Goal: Transaction & Acquisition: Obtain resource

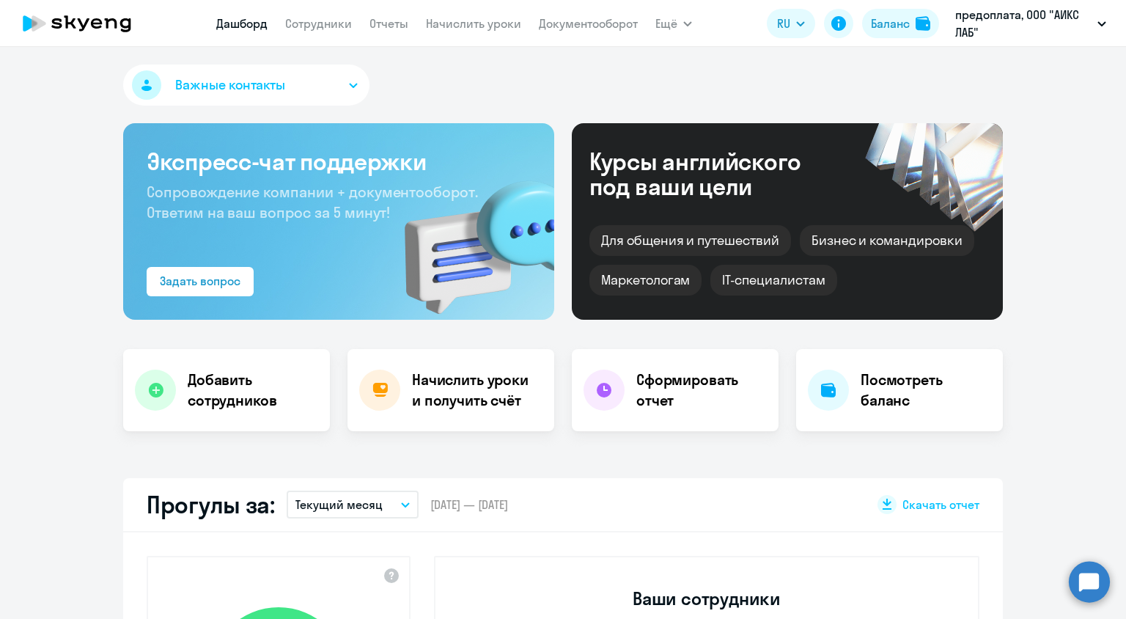
select select "30"
click at [477, 390] on h4 "Начислить уроки и получить счёт" at bounding box center [476, 389] width 128 height 41
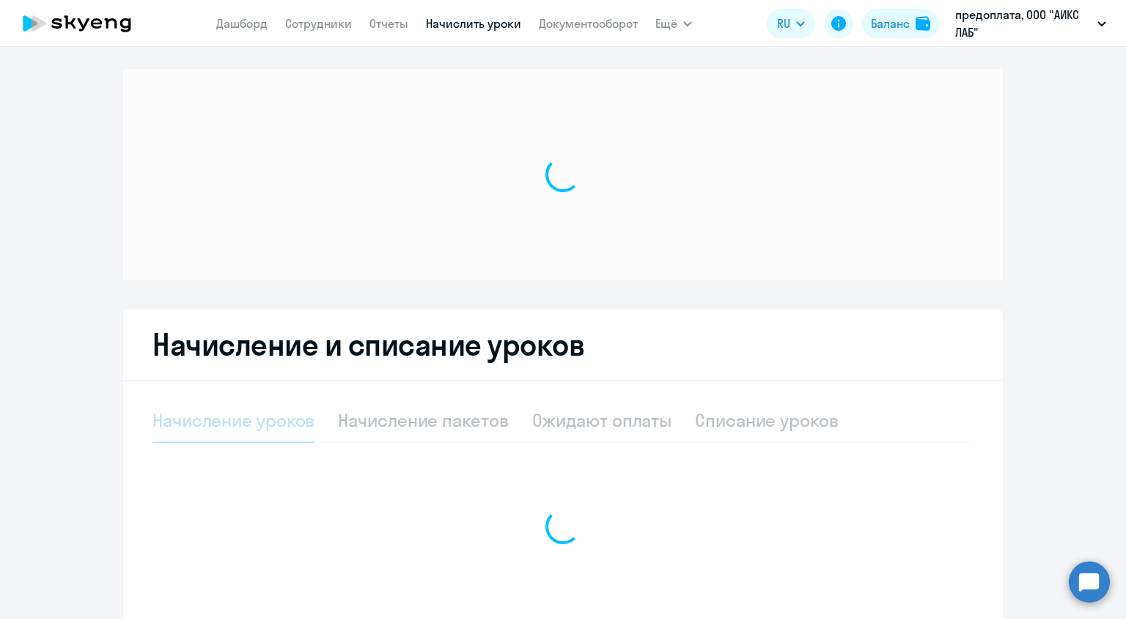
select select "10"
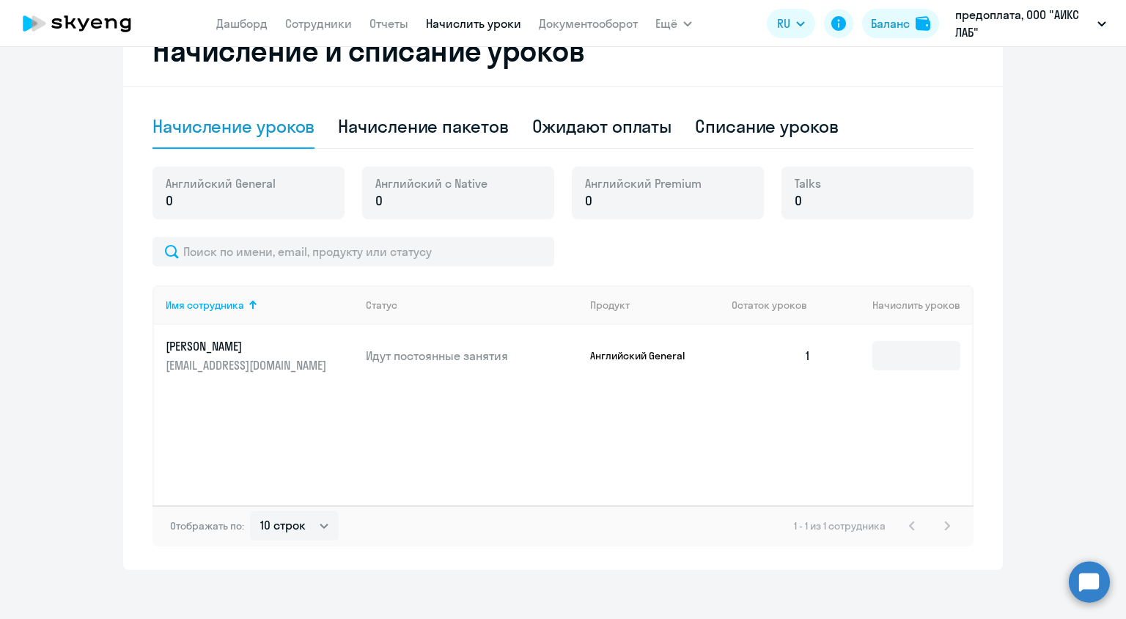
scroll to position [364, 0]
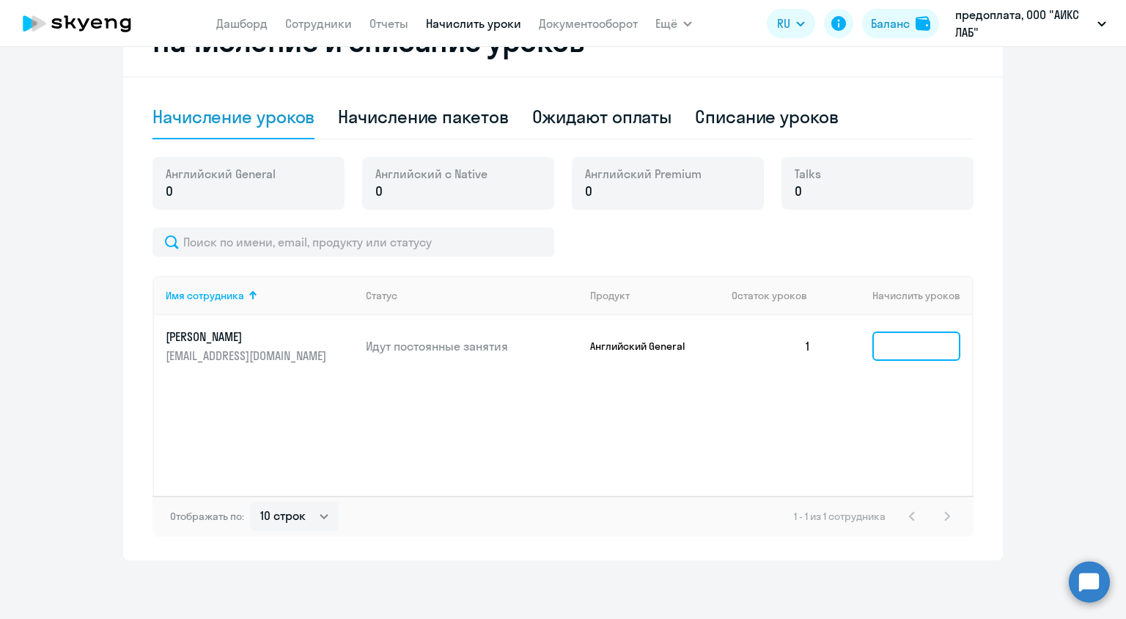
click at [886, 339] on input at bounding box center [916, 345] width 88 height 29
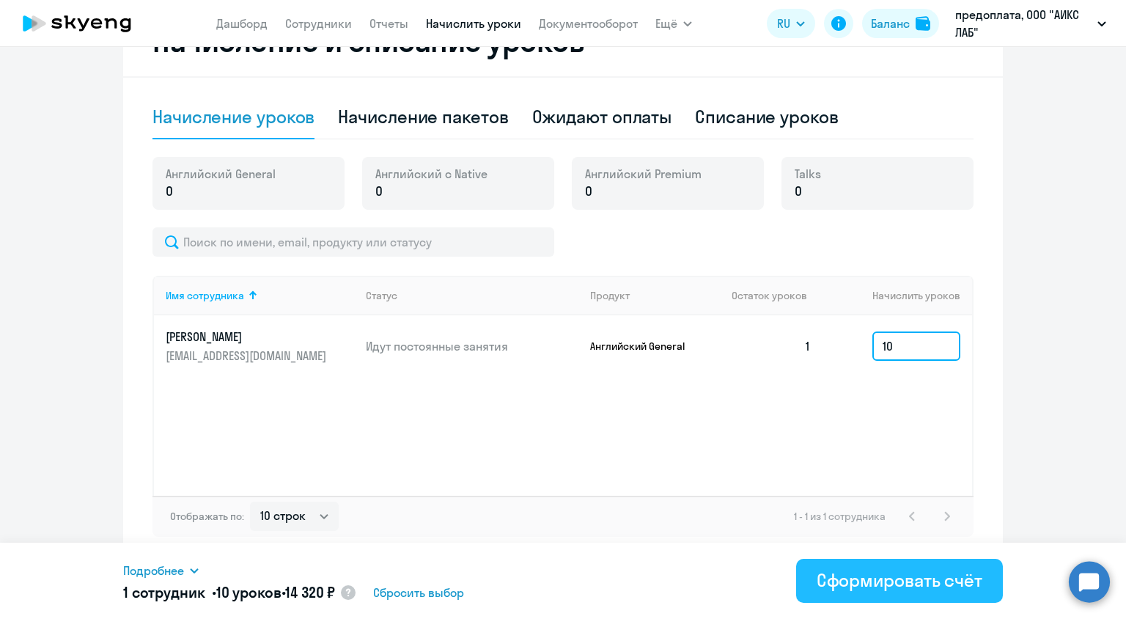
type input "10"
click at [823, 589] on div "Сформировать счёт" at bounding box center [900, 579] width 166 height 23
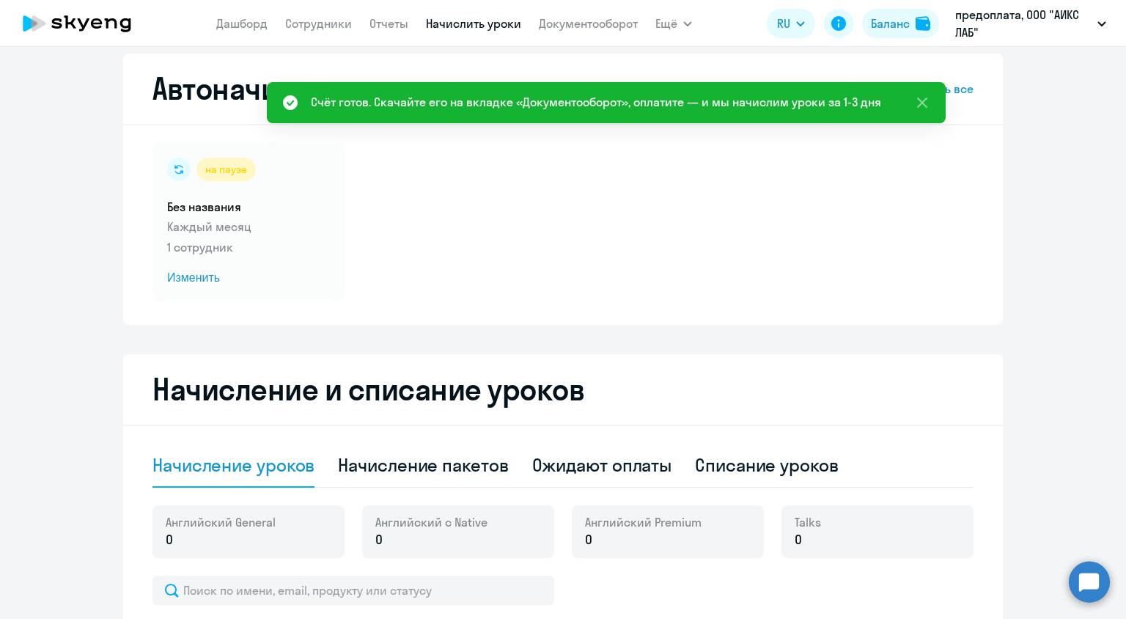
scroll to position [0, 0]
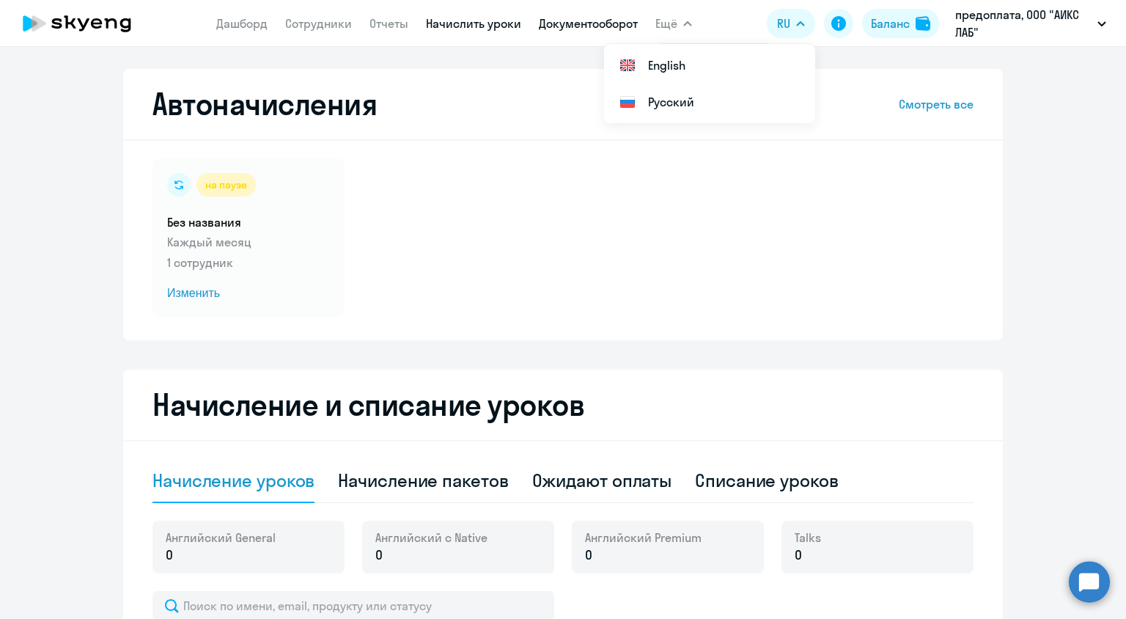
click at [619, 23] on link "Документооборот" at bounding box center [588, 23] width 99 height 15
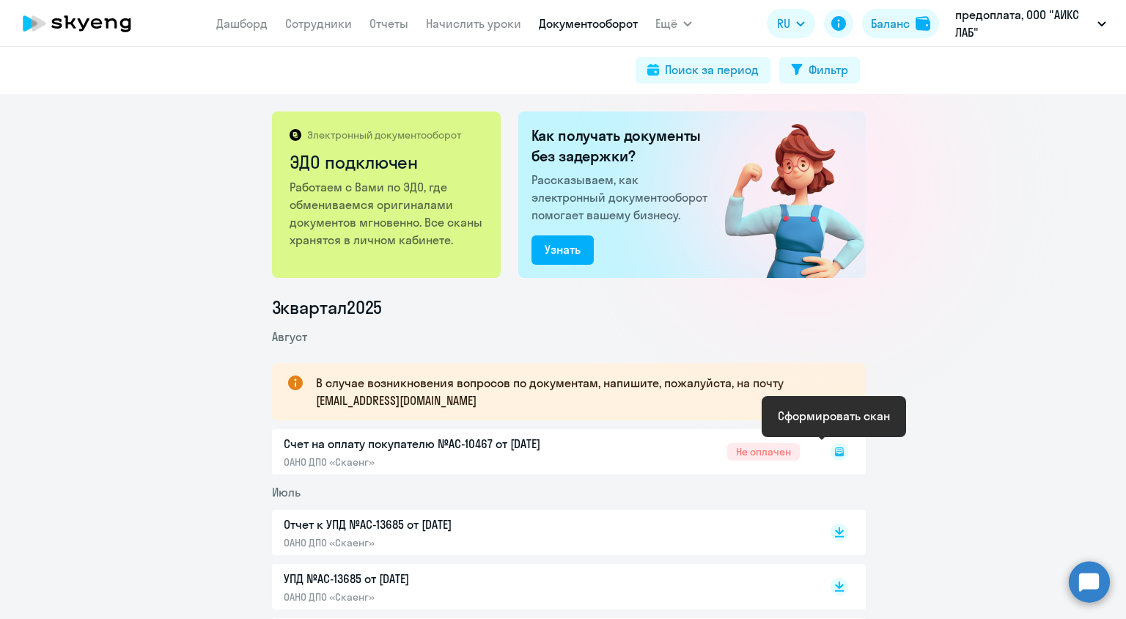
click at [837, 452] on icon at bounding box center [839, 451] width 5 height 1
click at [834, 446] on rect at bounding box center [840, 452] width 18 height 18
click at [834, 449] on rect at bounding box center [840, 452] width 18 height 18
click at [835, 451] on icon at bounding box center [839, 452] width 8 height 6
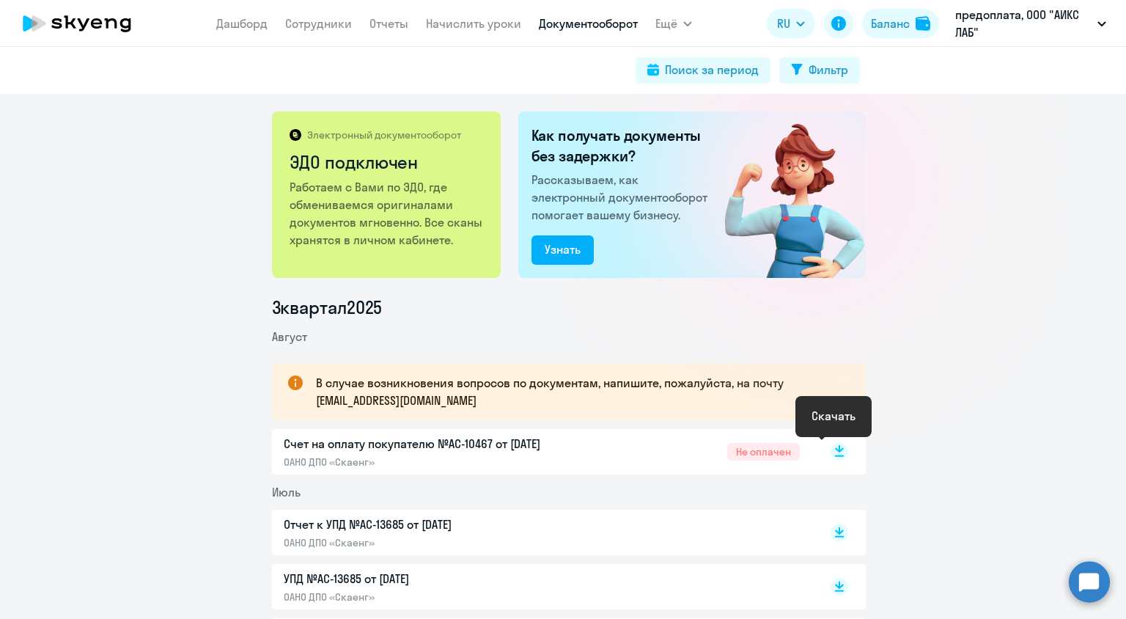
click at [835, 452] on icon at bounding box center [839, 448] width 9 height 7
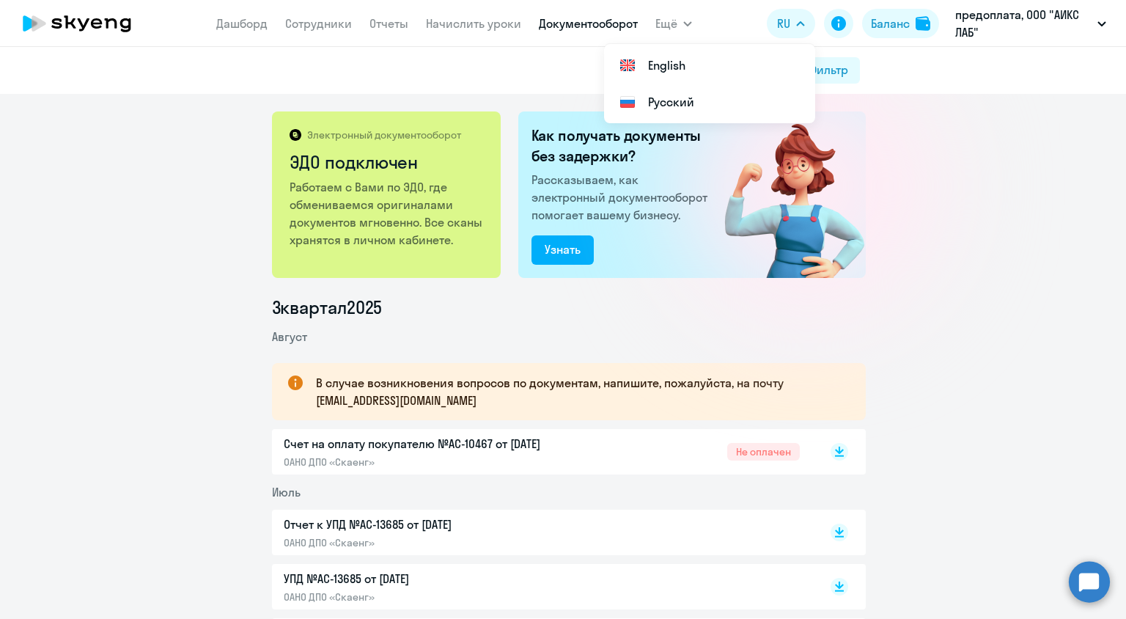
click at [103, 27] on icon at bounding box center [76, 23] width 129 height 37
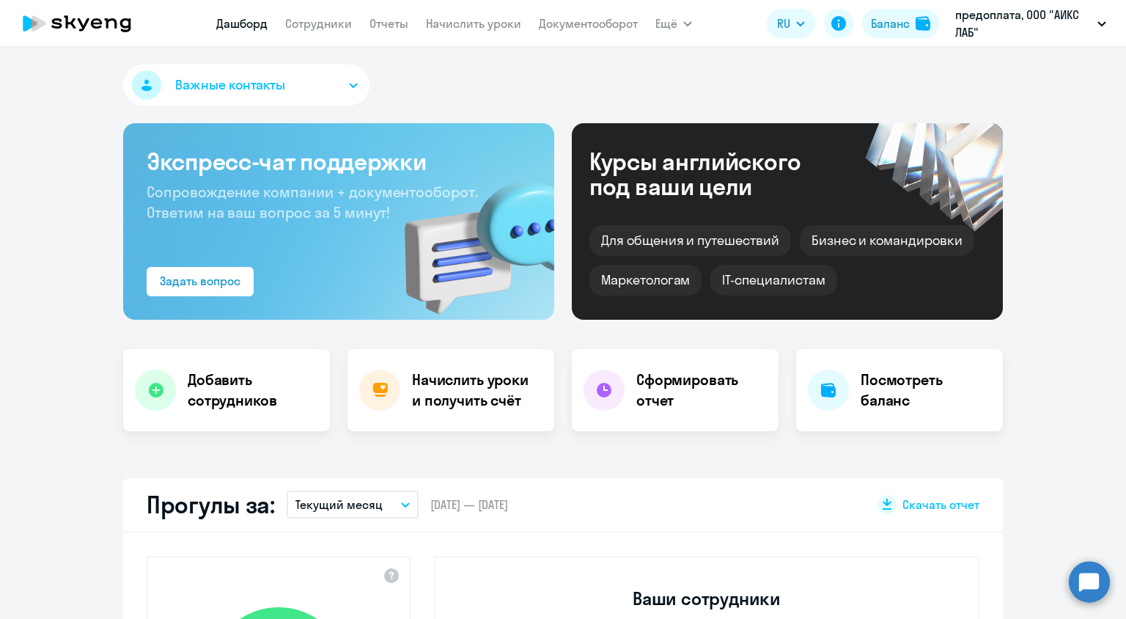
select select "30"
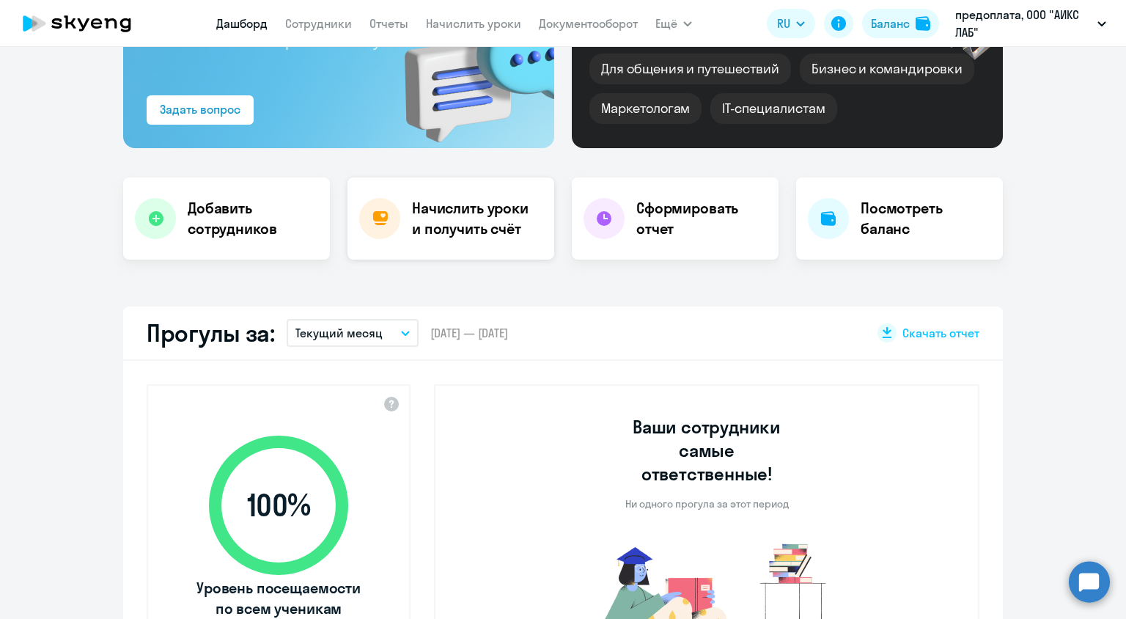
scroll to position [293, 0]
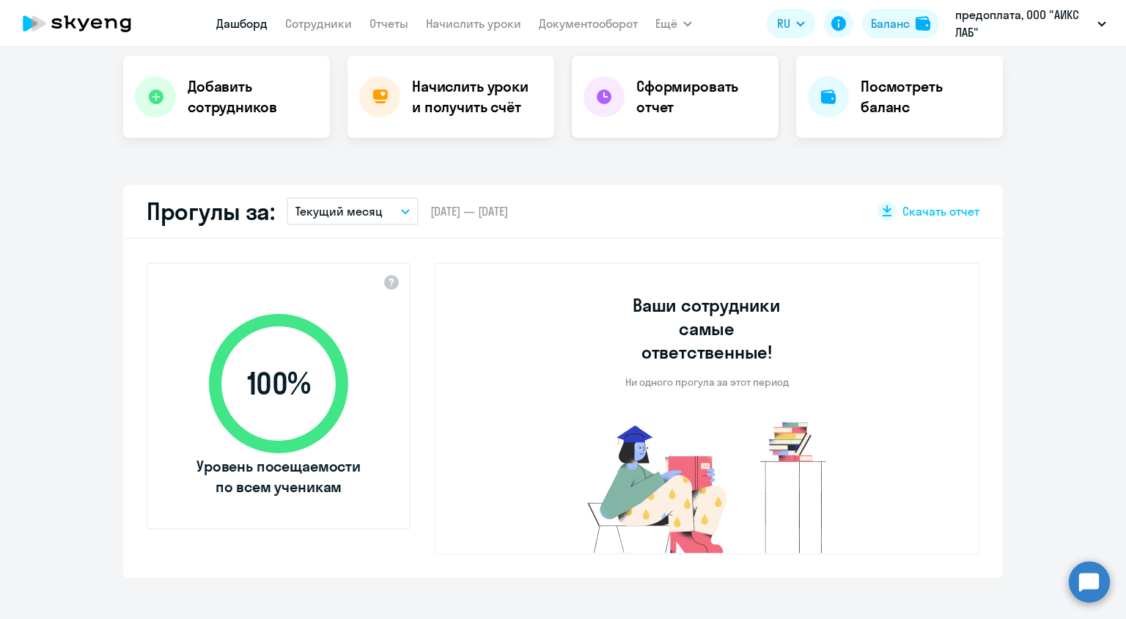
click at [725, 111] on h4 "Сформировать отчет" at bounding box center [701, 96] width 130 height 41
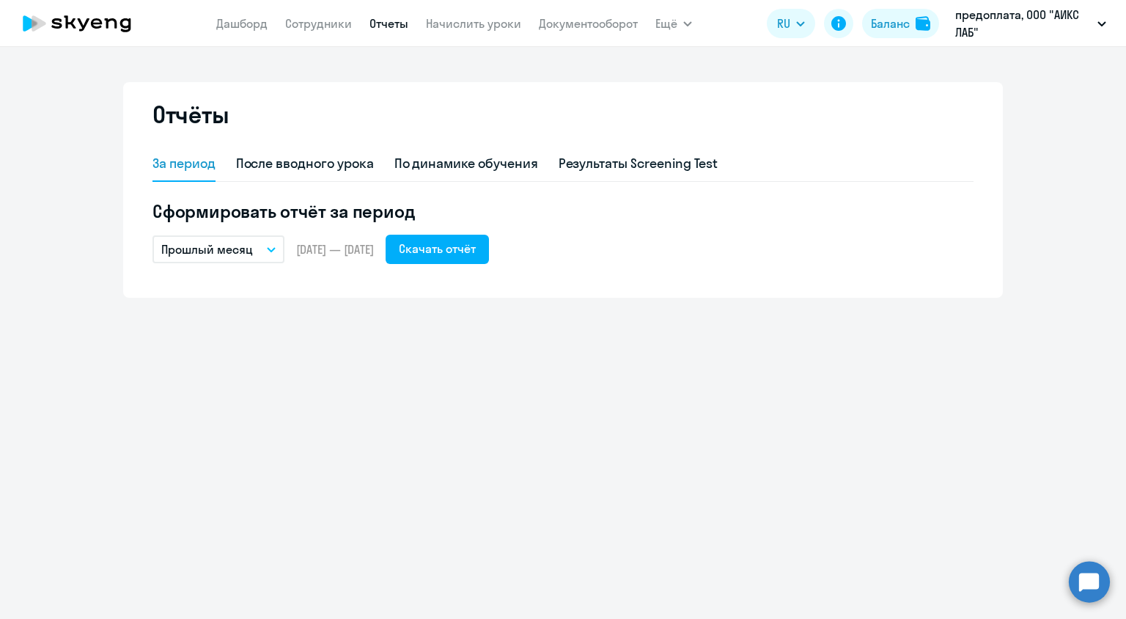
click at [272, 255] on button "Прошлый месяц" at bounding box center [218, 249] width 132 height 28
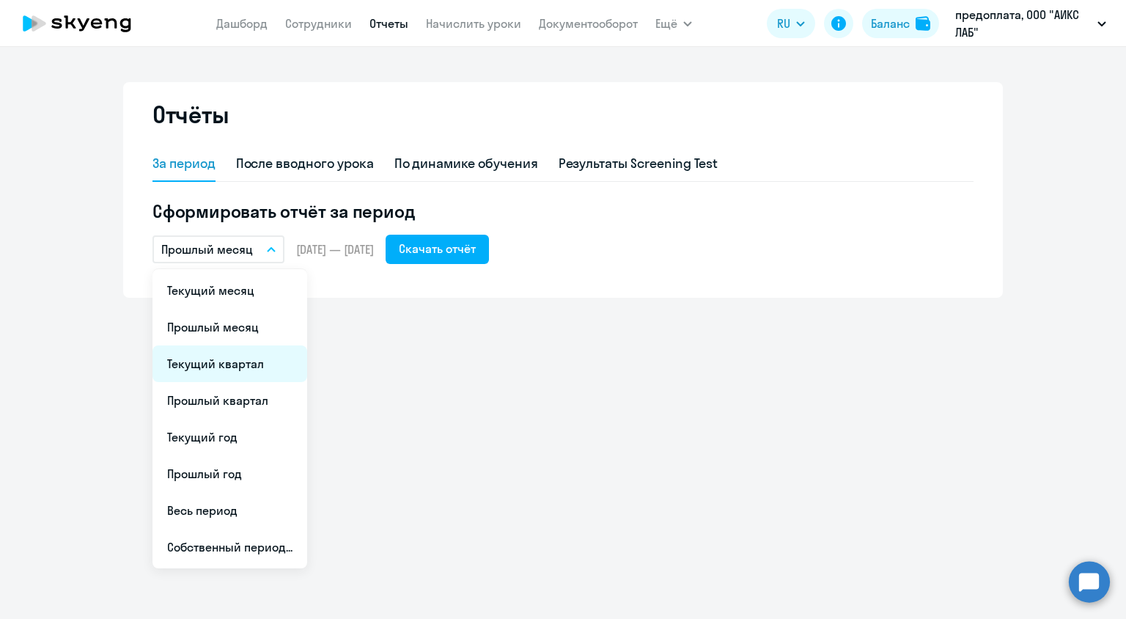
click at [262, 372] on li "Текущий квартал" at bounding box center [229, 363] width 155 height 37
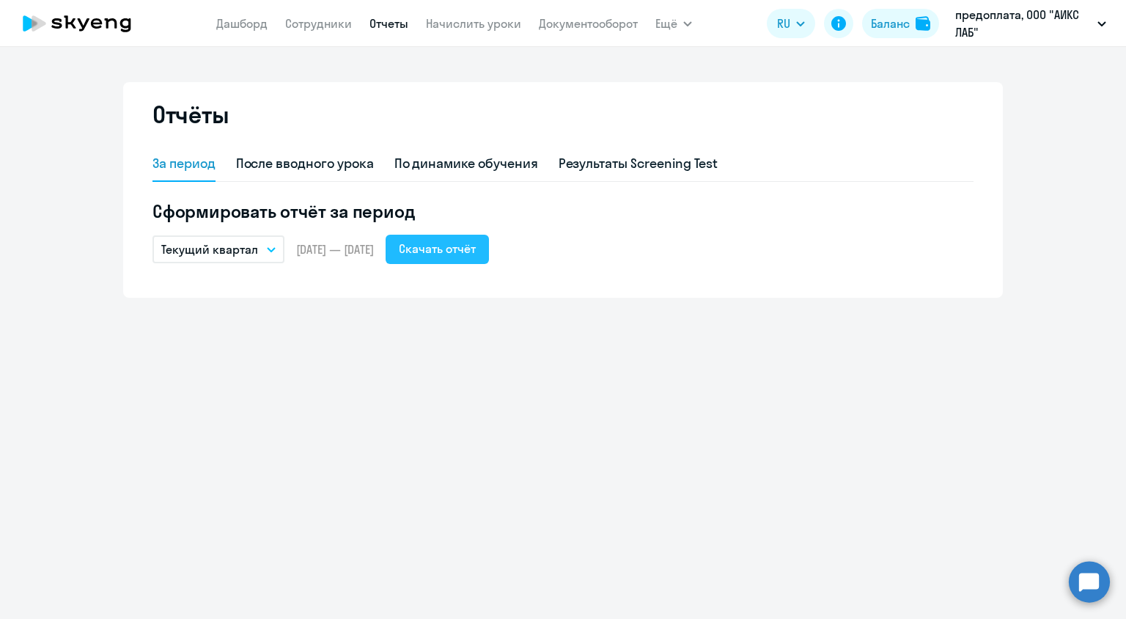
click at [476, 250] on div "Скачать отчёт" at bounding box center [437, 249] width 77 height 18
